Goal: Task Accomplishment & Management: Manage account settings

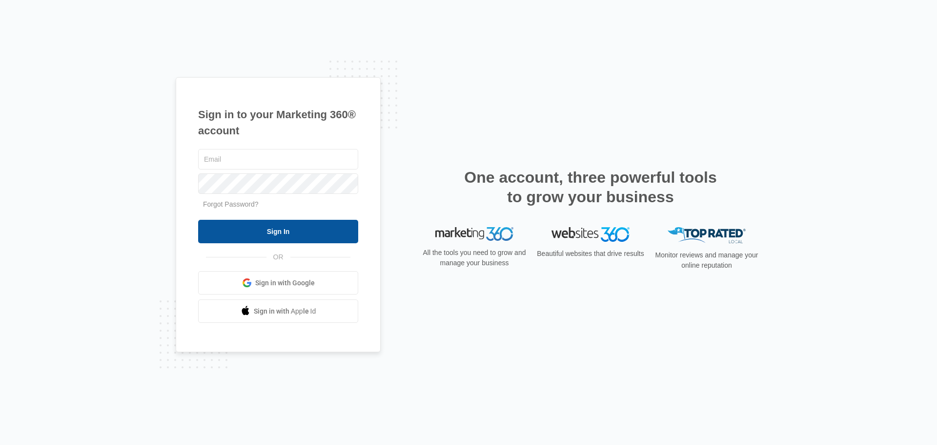
type input "amber@westernconstructionsystems.com"
click at [265, 235] on input "Sign In" at bounding box center [278, 231] width 160 height 23
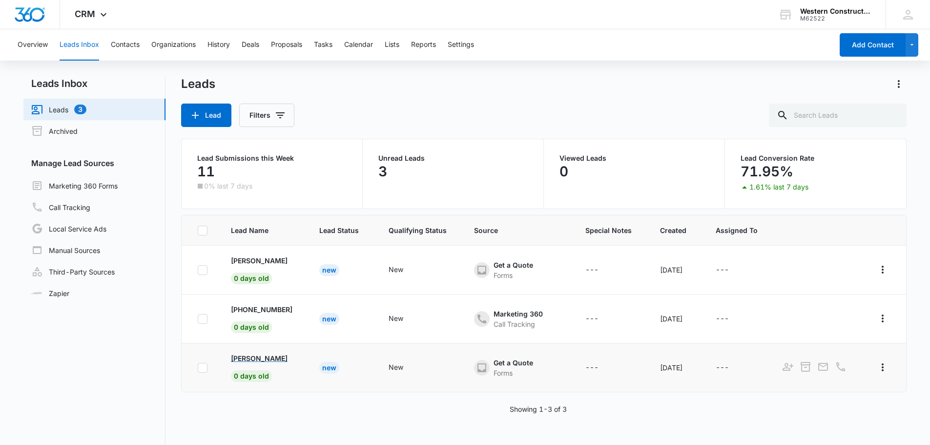
click at [264, 359] on p "[PERSON_NAME]" at bounding box center [259, 358] width 57 height 10
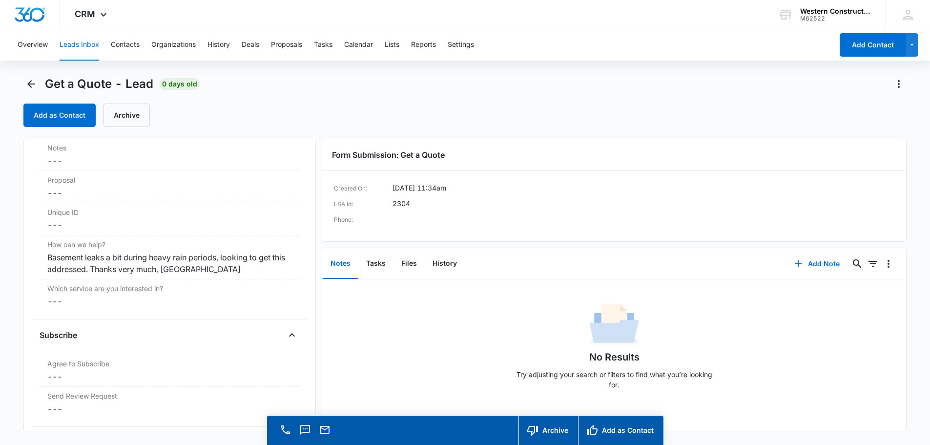
scroll to position [830, 0]
click at [72, 150] on label "Notes" at bounding box center [169, 147] width 245 height 10
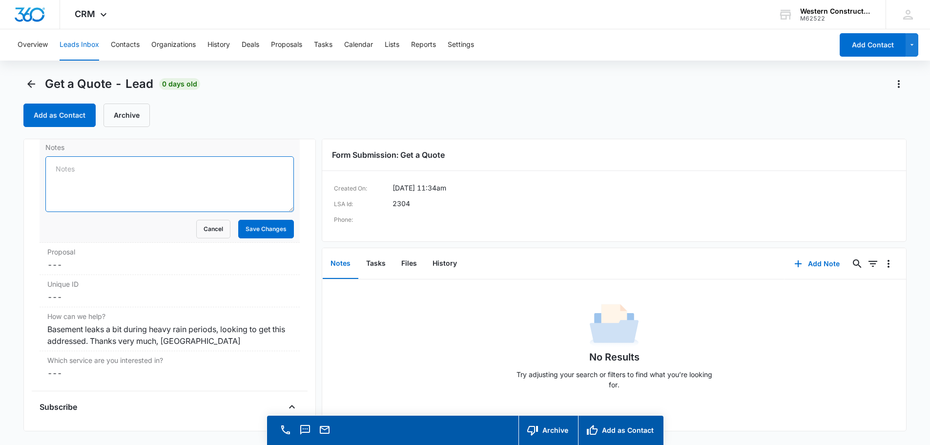
click at [74, 172] on textarea "Notes" at bounding box center [169, 184] width 249 height 56
type textarea "Estimate scheduled [DATE]"
click at [264, 228] on button "Save Changes" at bounding box center [266, 229] width 56 height 19
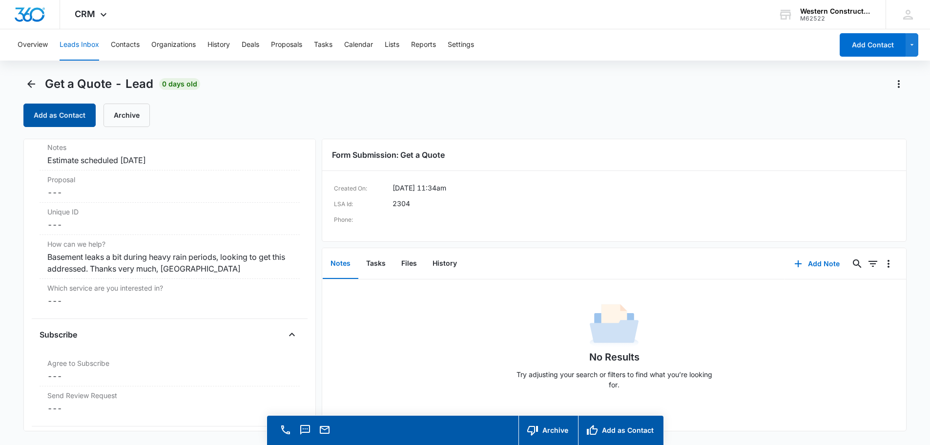
click at [40, 115] on button "Add as Contact" at bounding box center [59, 115] width 72 height 23
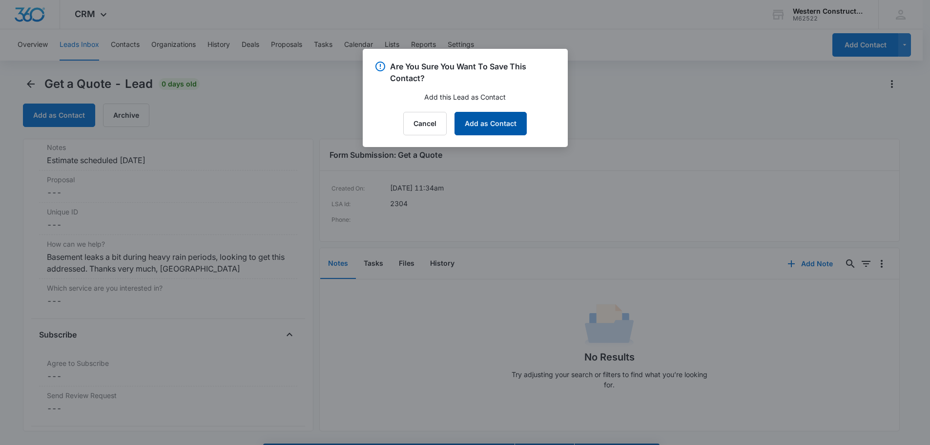
click at [499, 123] on button "Add as Contact" at bounding box center [491, 123] width 72 height 23
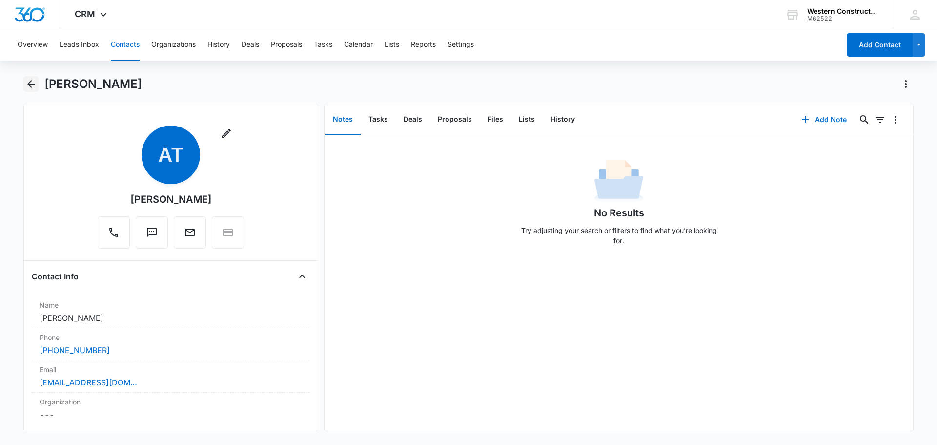
drag, startPoint x: 31, startPoint y: 84, endPoint x: 21, endPoint y: 82, distance: 10.9
click at [31, 84] on icon "Back" at bounding box center [31, 84] width 8 height 8
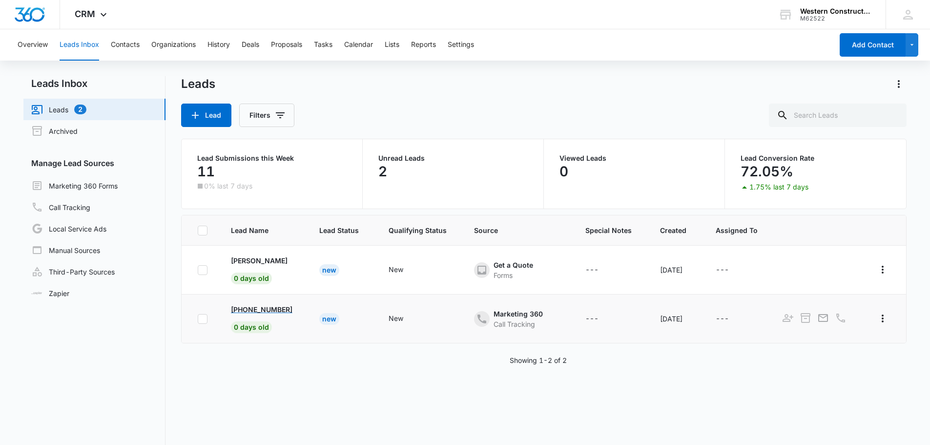
click at [241, 312] on p "[PHONE_NUMBER]" at bounding box center [262, 309] width 62 height 10
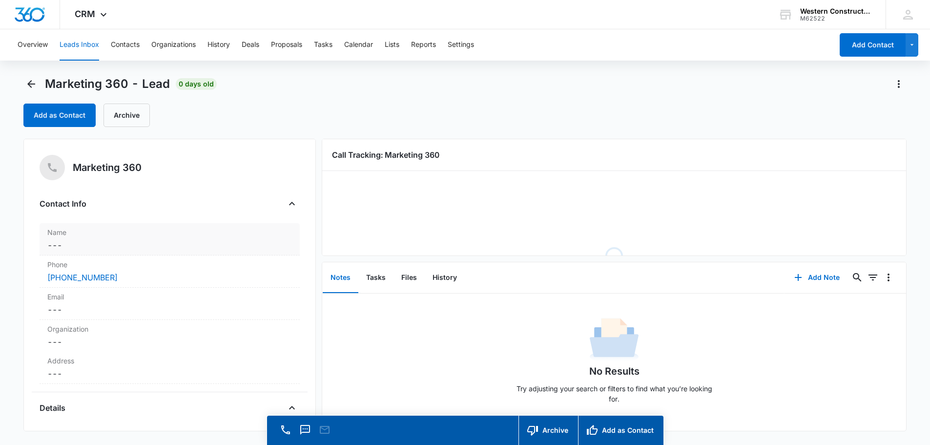
click at [95, 243] on dd "Cancel Save Changes ---" at bounding box center [169, 245] width 245 height 12
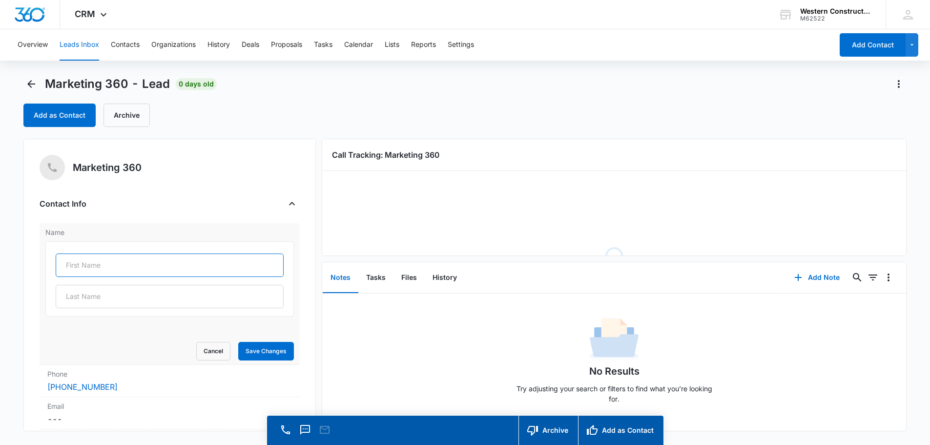
click at [74, 261] on input "text" at bounding box center [170, 264] width 228 height 23
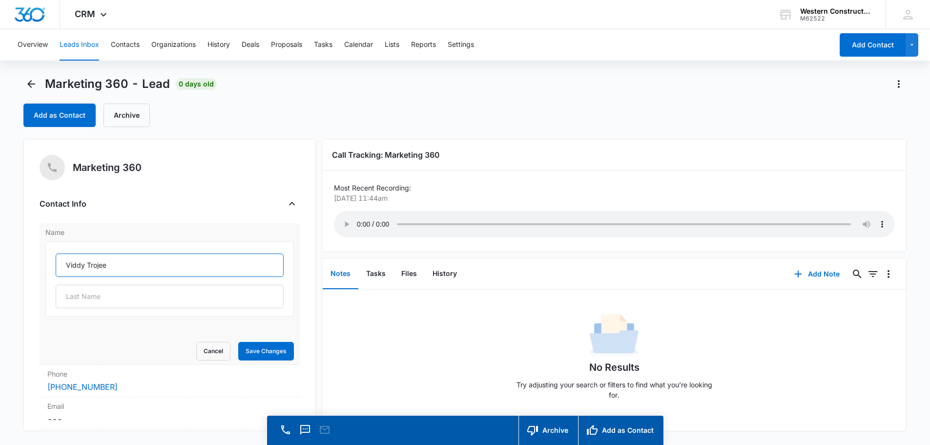
drag, startPoint x: 108, startPoint y: 263, endPoint x: 87, endPoint y: 269, distance: 22.1
click at [87, 269] on input "Viddy Trojee" at bounding box center [170, 264] width 228 height 23
type input "Viddy"
click at [77, 300] on input "text" at bounding box center [170, 296] width 228 height 23
paste input "Trojee"
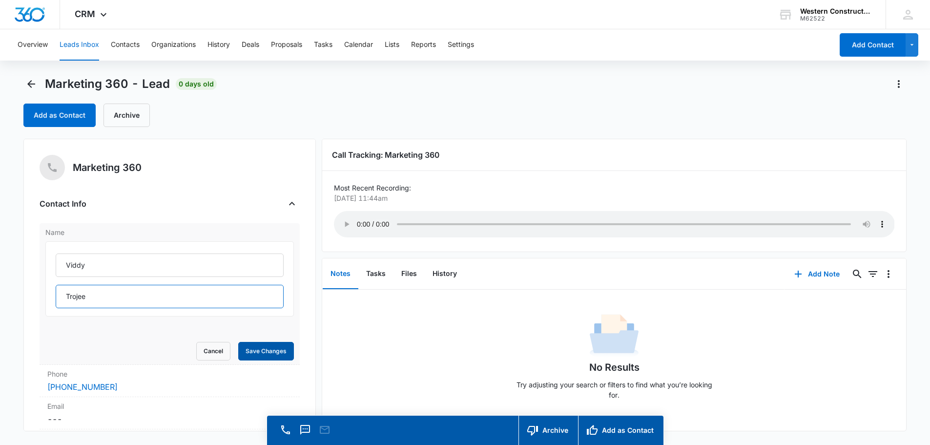
type input "Trojee"
click at [261, 346] on button "Save Changes" at bounding box center [266, 351] width 56 height 19
click at [60, 115] on button "Add as Contact" at bounding box center [59, 115] width 72 height 23
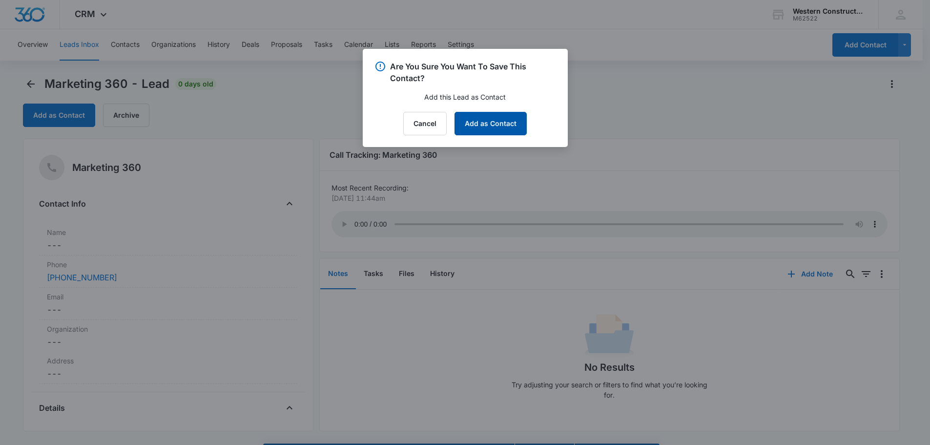
click at [514, 124] on button "Add as Contact" at bounding box center [491, 123] width 72 height 23
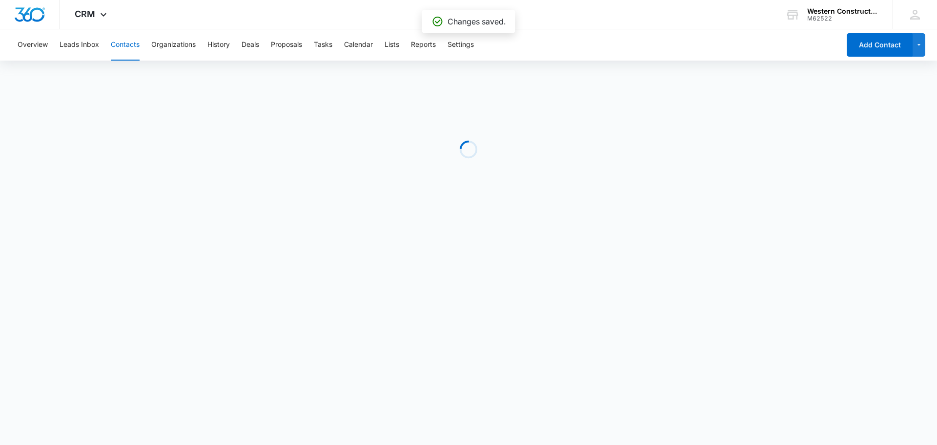
click at [34, 87] on div "Loading" at bounding box center [468, 149] width 891 height 146
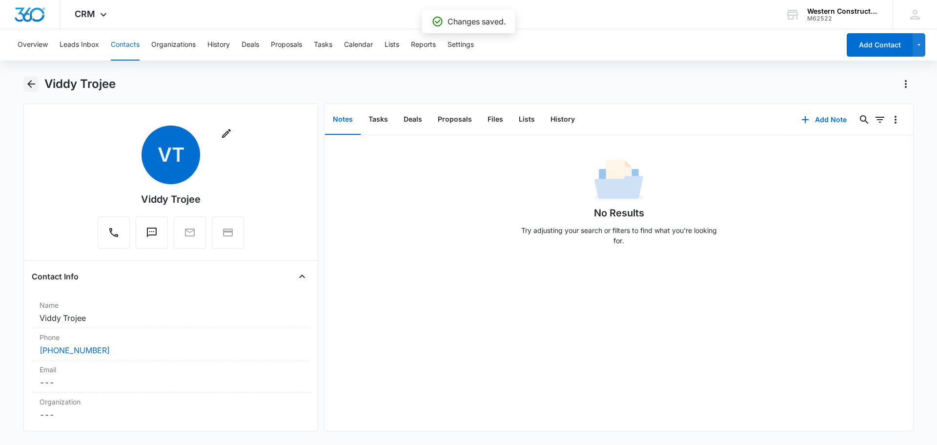
click at [34, 87] on icon "Back" at bounding box center [31, 84] width 12 height 12
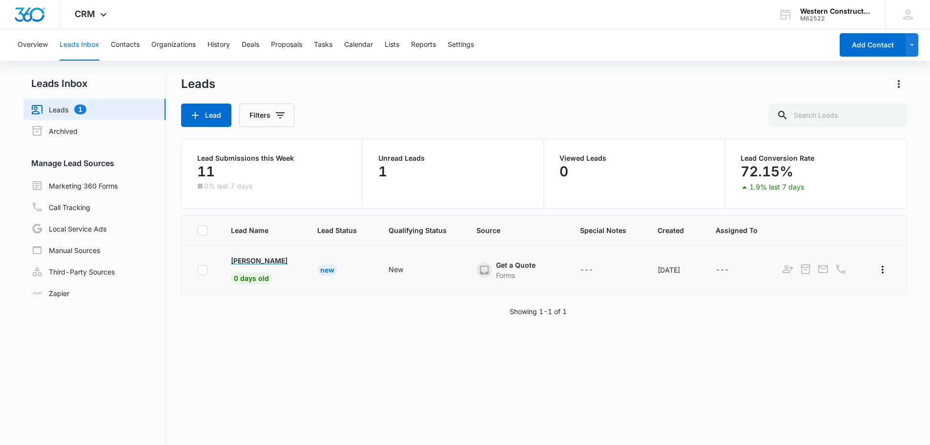
click at [259, 262] on p "[PERSON_NAME]" at bounding box center [259, 260] width 57 height 10
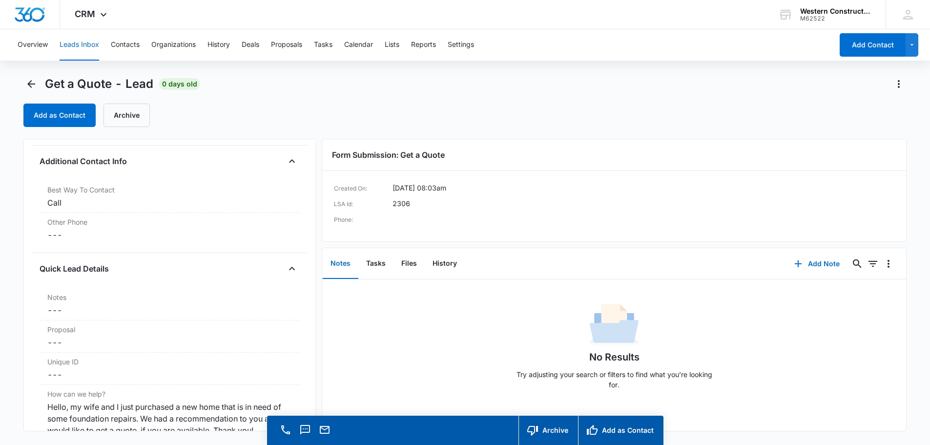
scroll to position [684, 0]
